Goal: Task Accomplishment & Management: Manage account settings

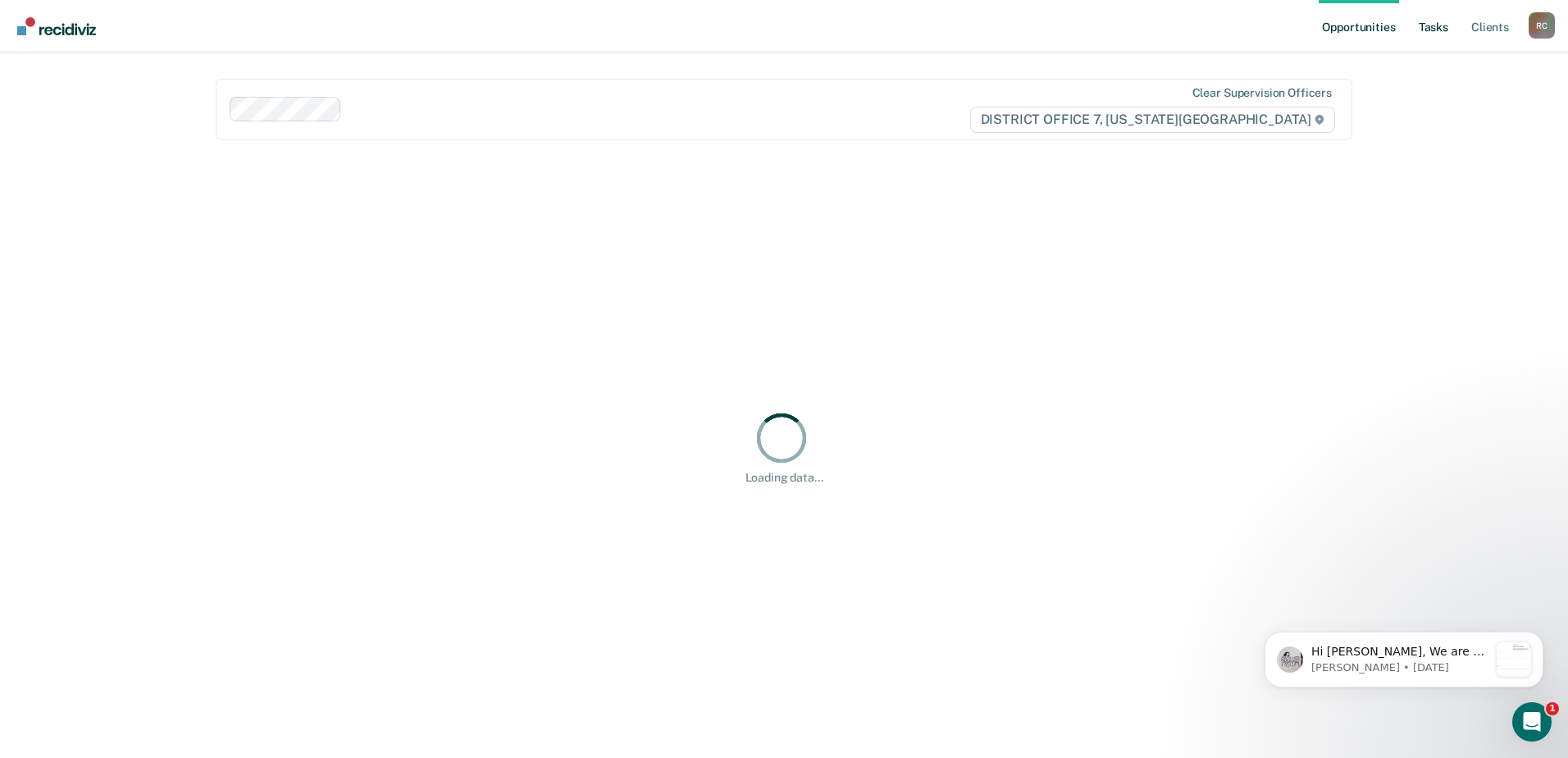
click at [1420, 27] on link "Tasks" at bounding box center [1433, 26] width 36 height 53
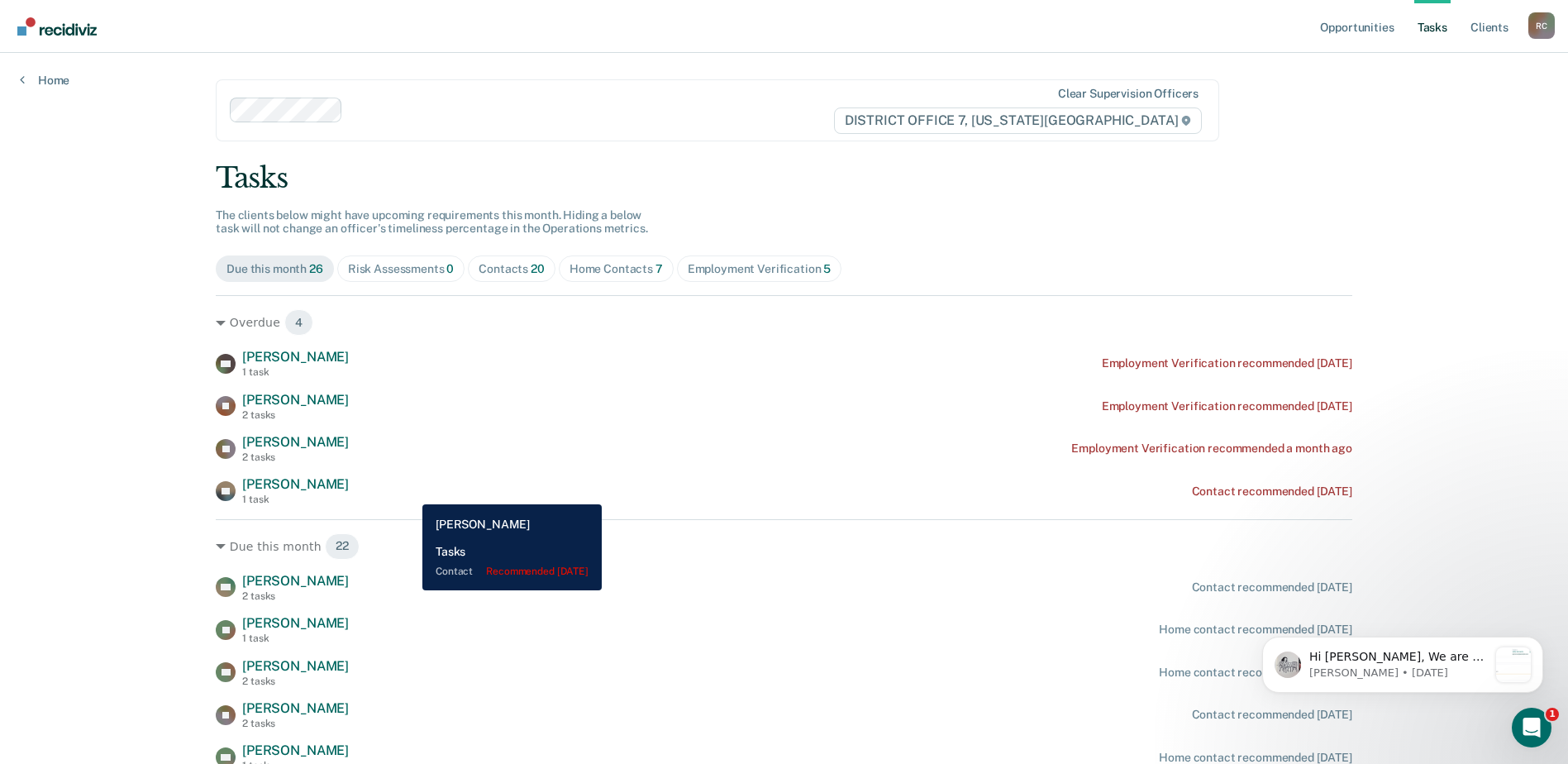
click at [410, 491] on div "KF [PERSON_NAME] 1 task Contact recommended [DATE]" at bounding box center [784, 491] width 1137 height 29
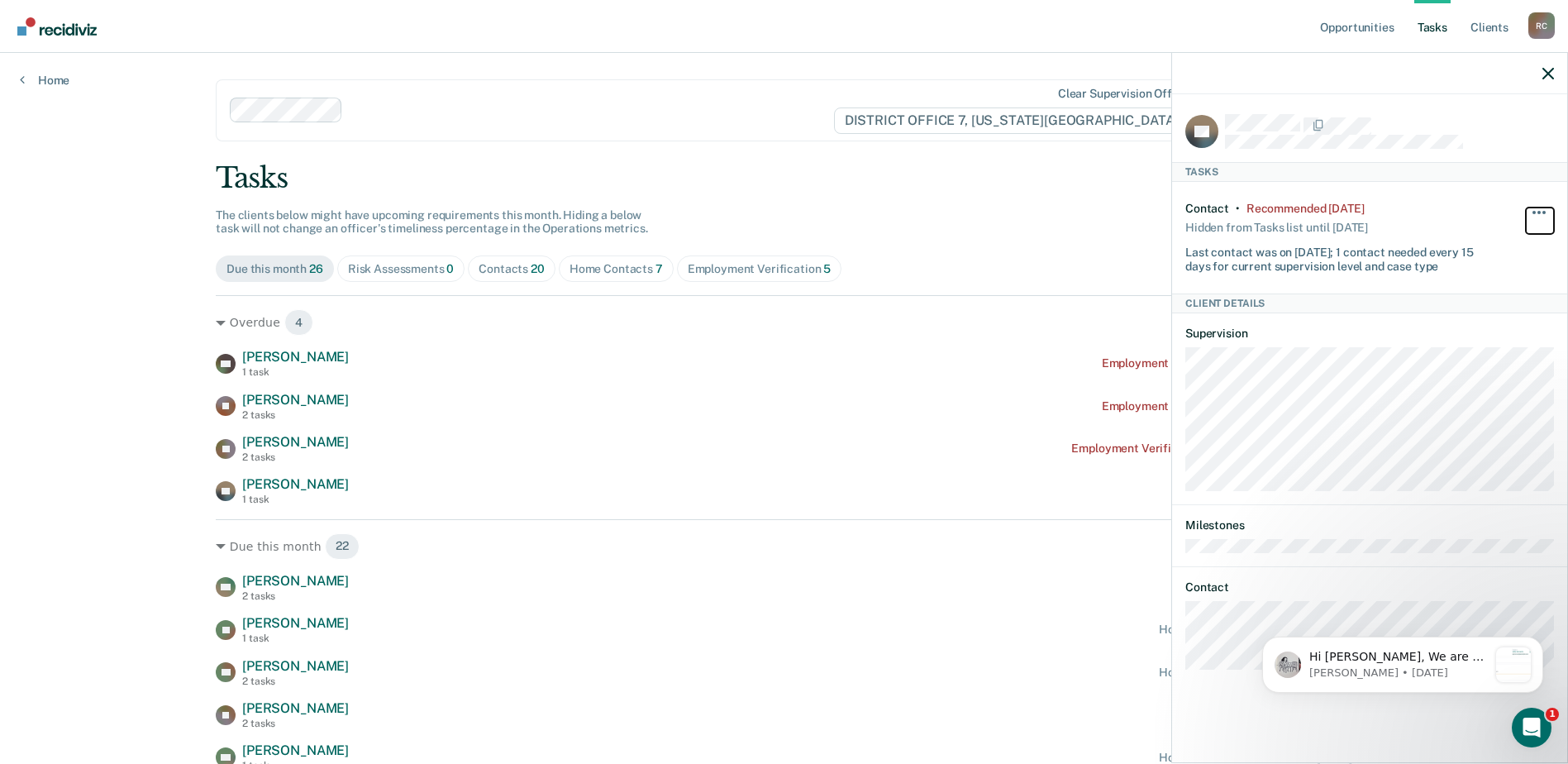
click at [1541, 210] on button "button" at bounding box center [1540, 220] width 28 height 26
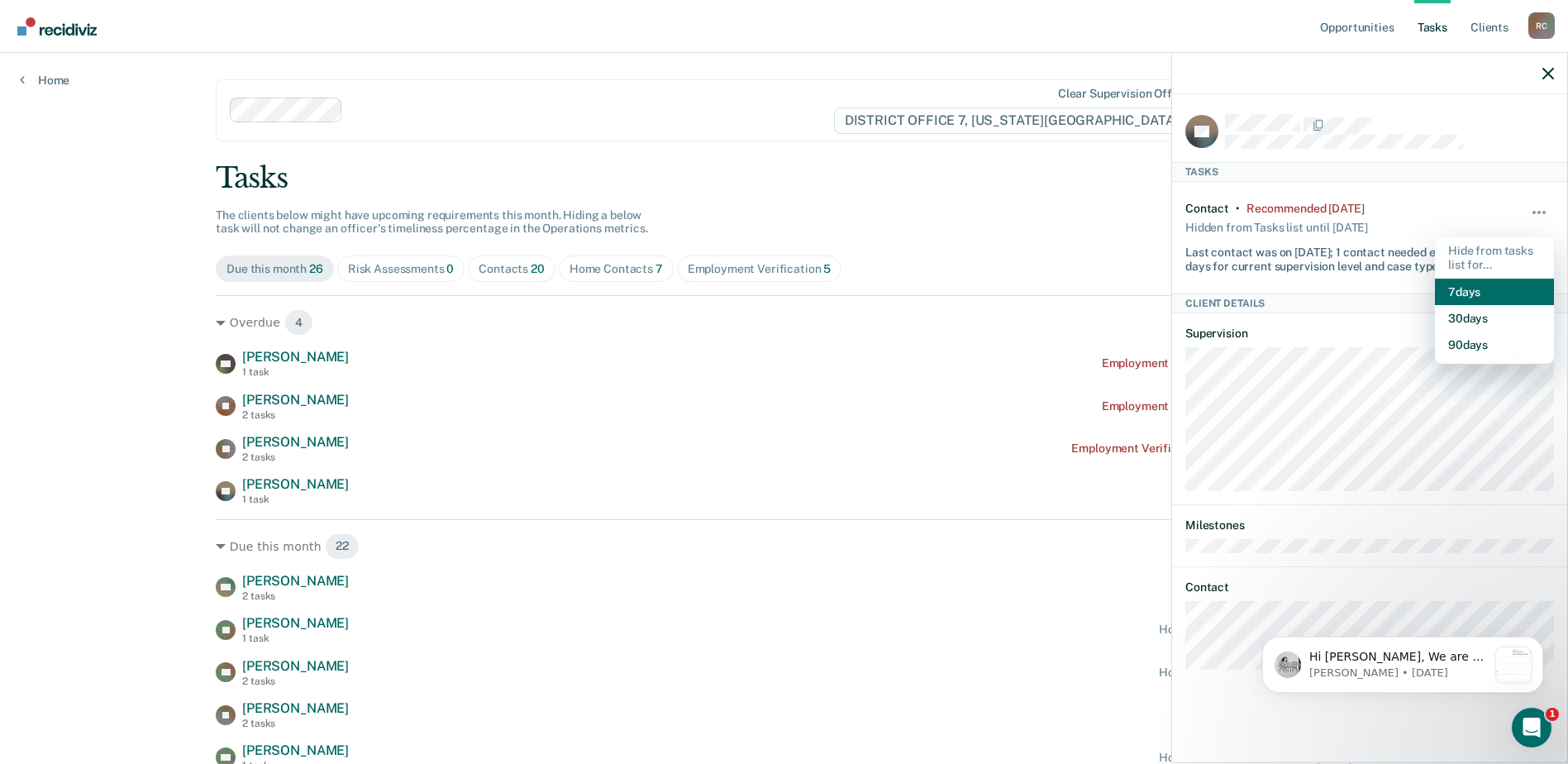
click at [1467, 285] on button "7 days" at bounding box center [1494, 291] width 119 height 26
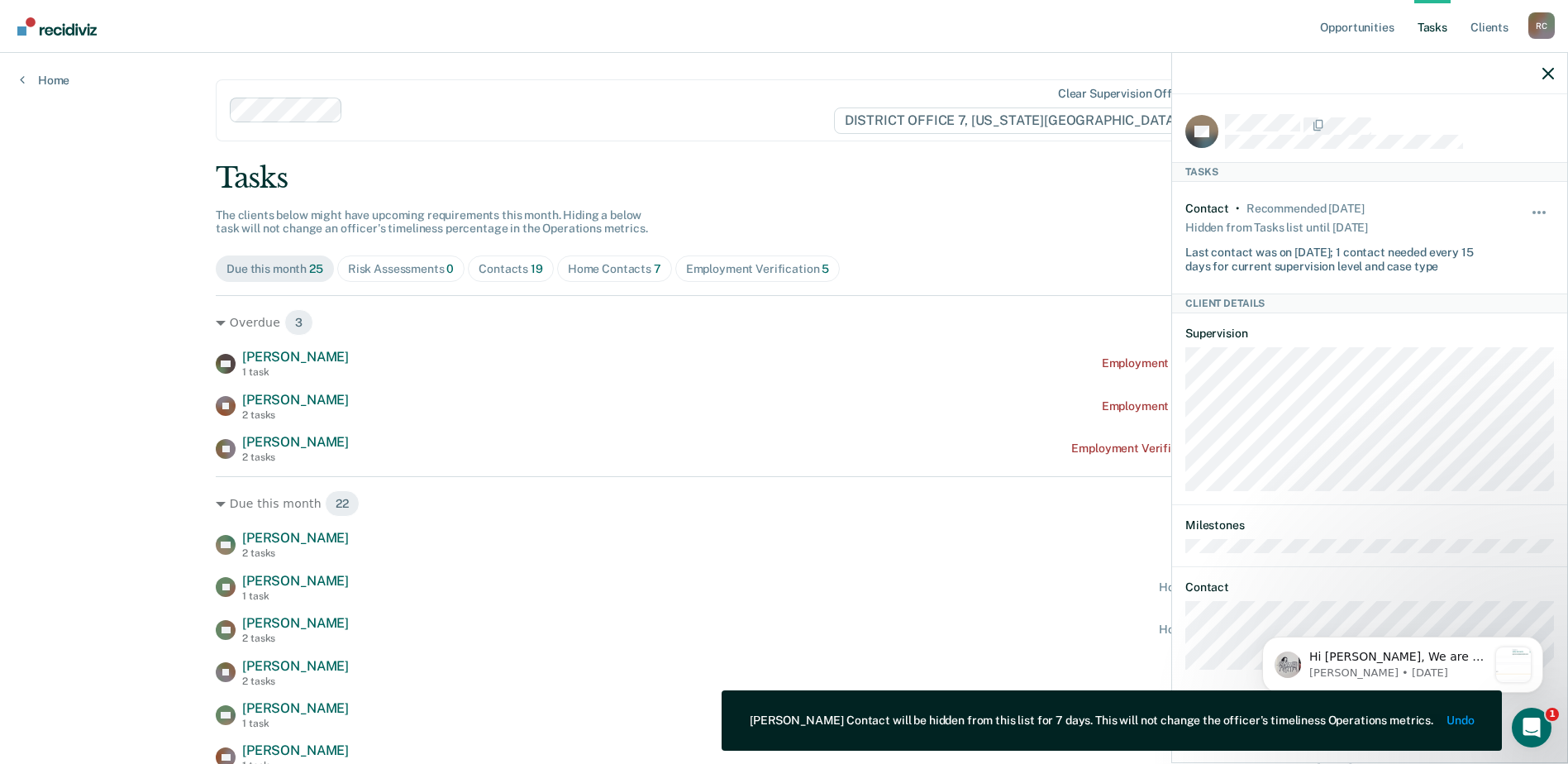
click at [1063, 151] on main "Clear supervision officers DISTRICT OFFICE 7, [US_STATE] FALLS Tasks The client…" at bounding box center [784, 765] width 1176 height 1425
click at [1549, 80] on div at bounding box center [1370, 73] width 395 height 41
click at [1538, 74] on div at bounding box center [1370, 73] width 395 height 41
click at [1553, 74] on icon "button" at bounding box center [1549, 73] width 12 height 12
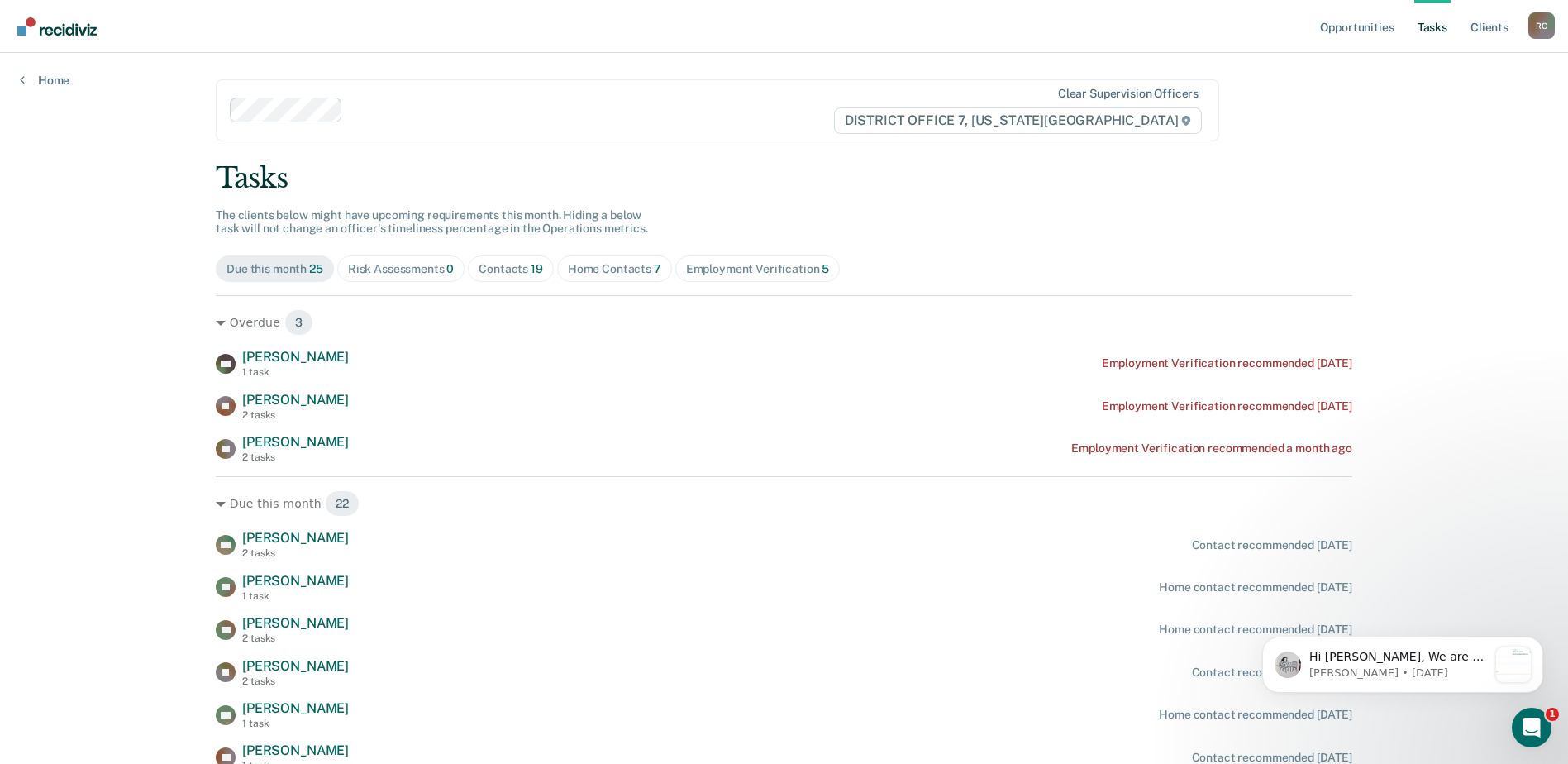
click at [512, 275] on div "Contacts 19" at bounding box center [510, 269] width 64 height 14
